Goal: Transaction & Acquisition: Purchase product/service

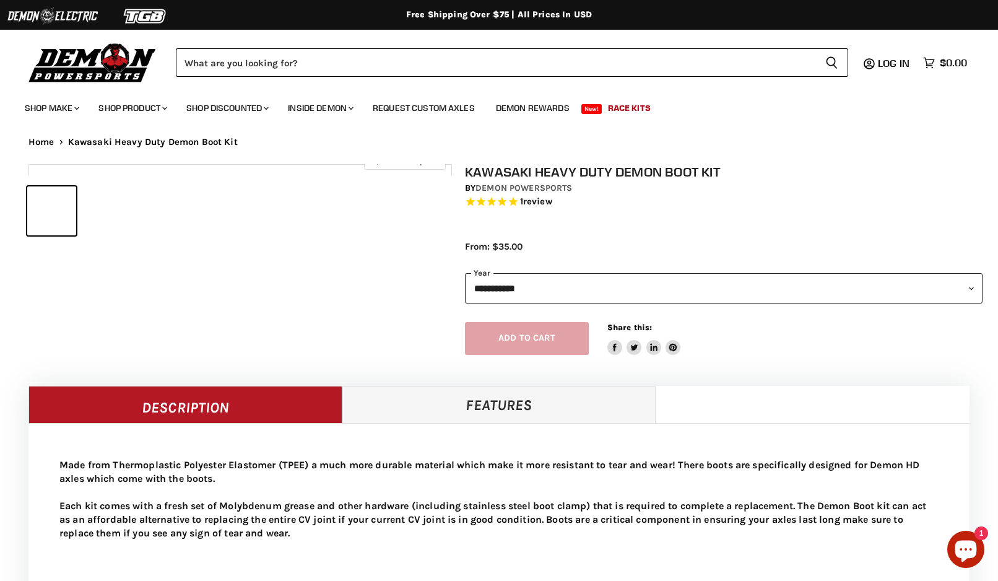
select select "******"
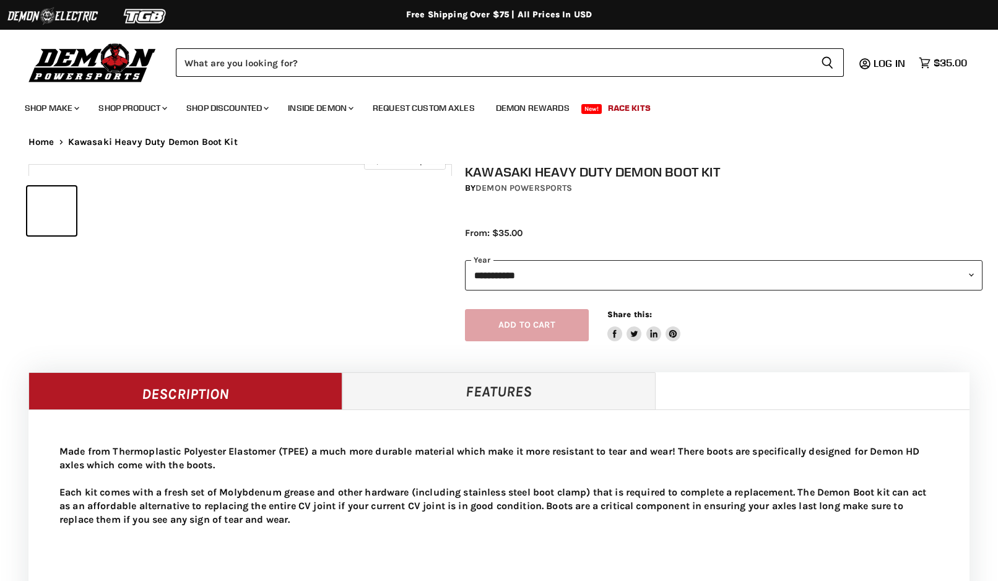
select select "******"
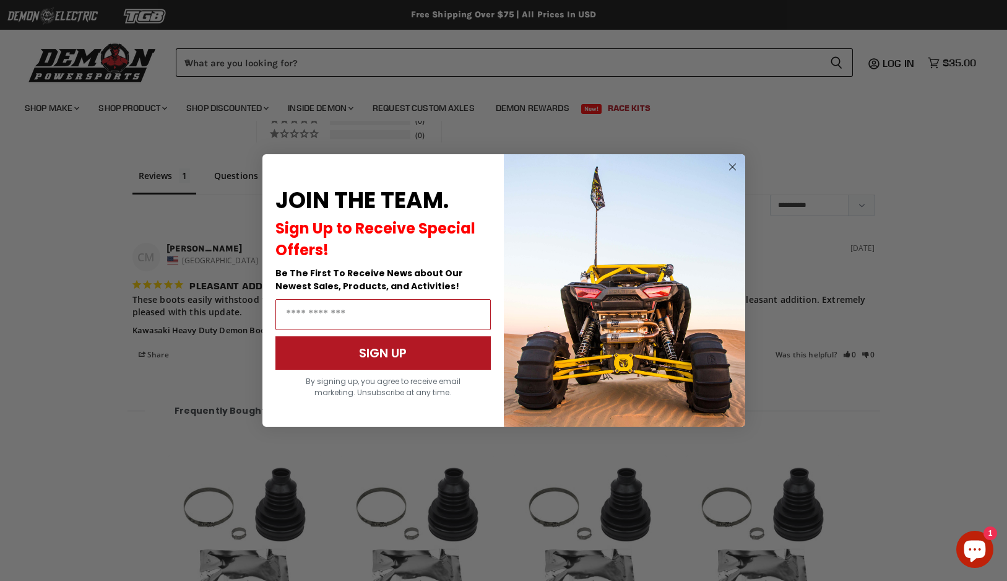
scroll to position [1055, 0]
